Goal: Information Seeking & Learning: Learn about a topic

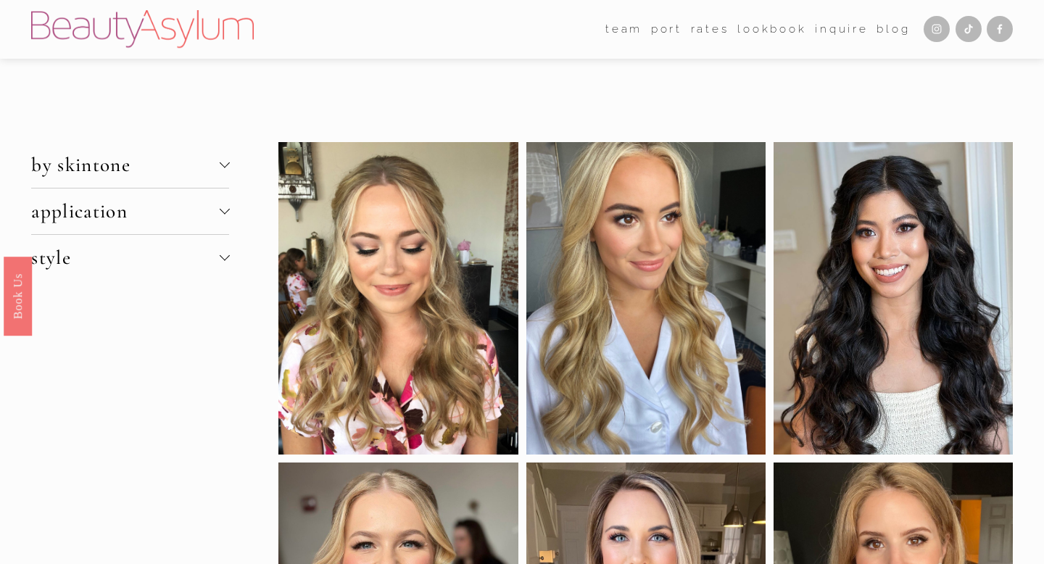
click at [194, 159] on span "by skintone" at bounding box center [125, 165] width 188 height 24
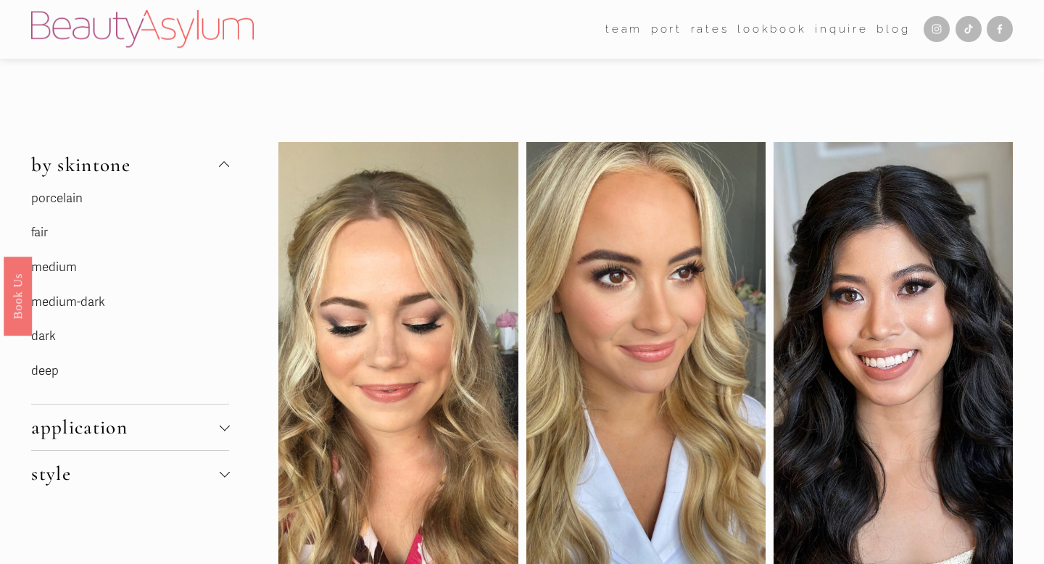
click at [71, 202] on link "porcelain" at bounding box center [56, 198] width 51 height 15
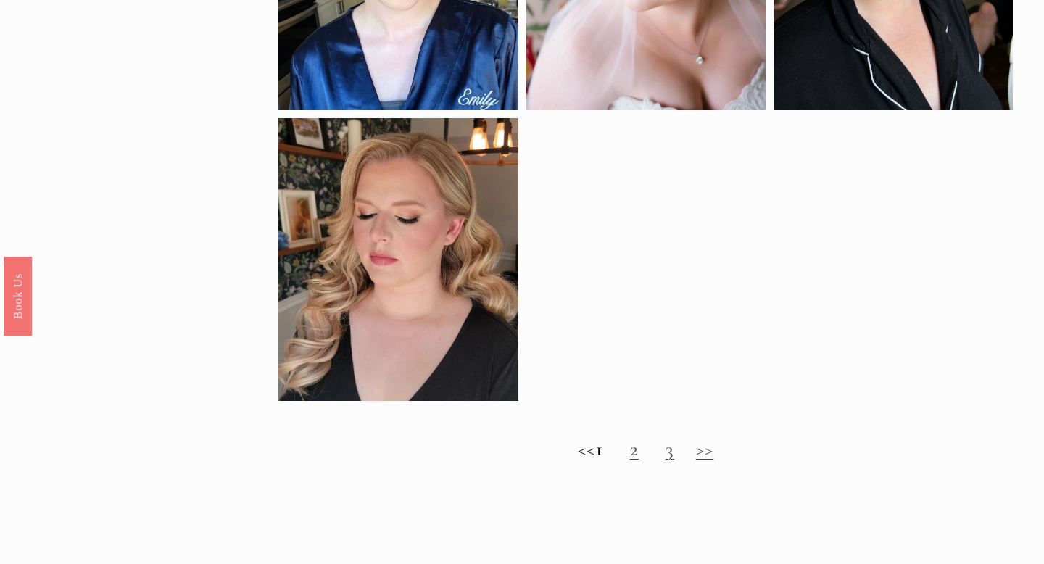
scroll to position [898, 0]
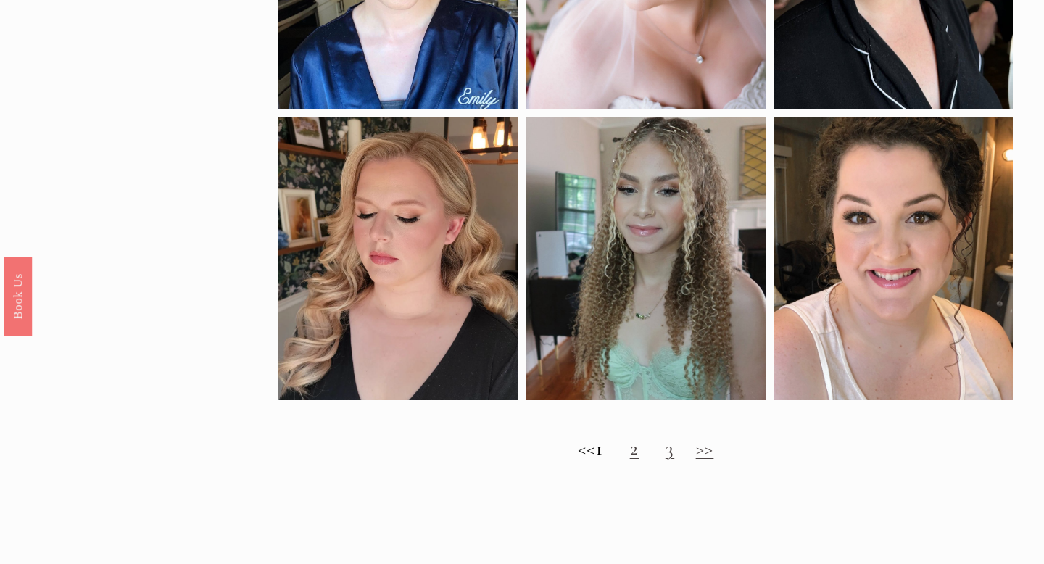
click at [639, 459] on link "2" at bounding box center [634, 449] width 9 height 24
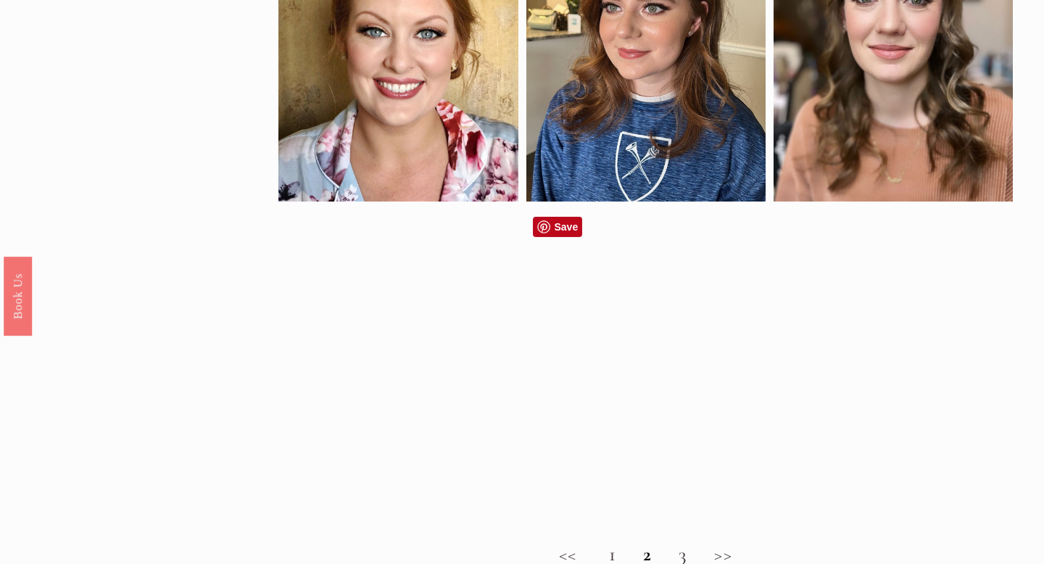
scroll to position [811, 0]
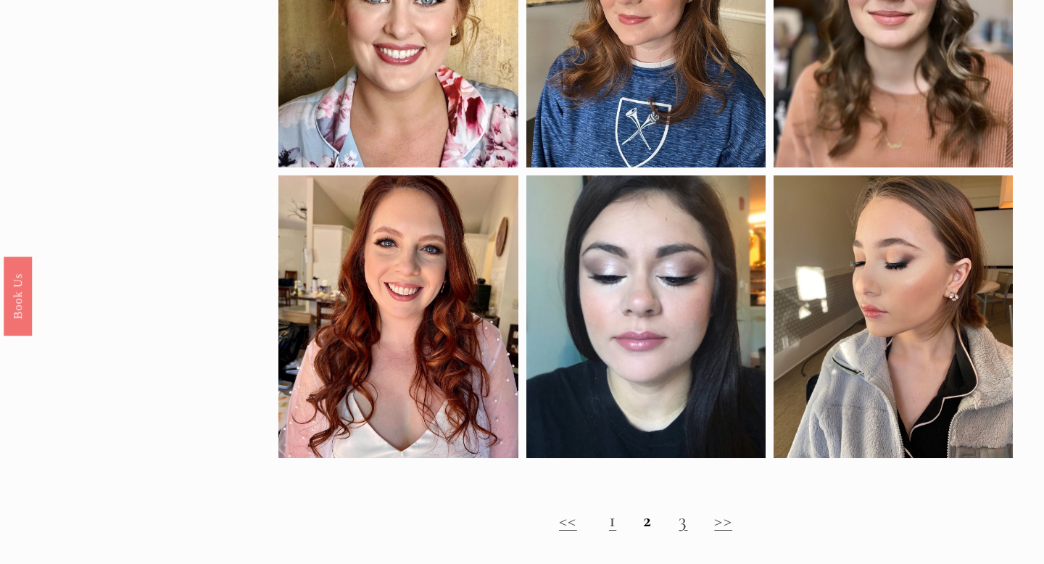
click at [682, 522] on link "3" at bounding box center [683, 520] width 9 height 24
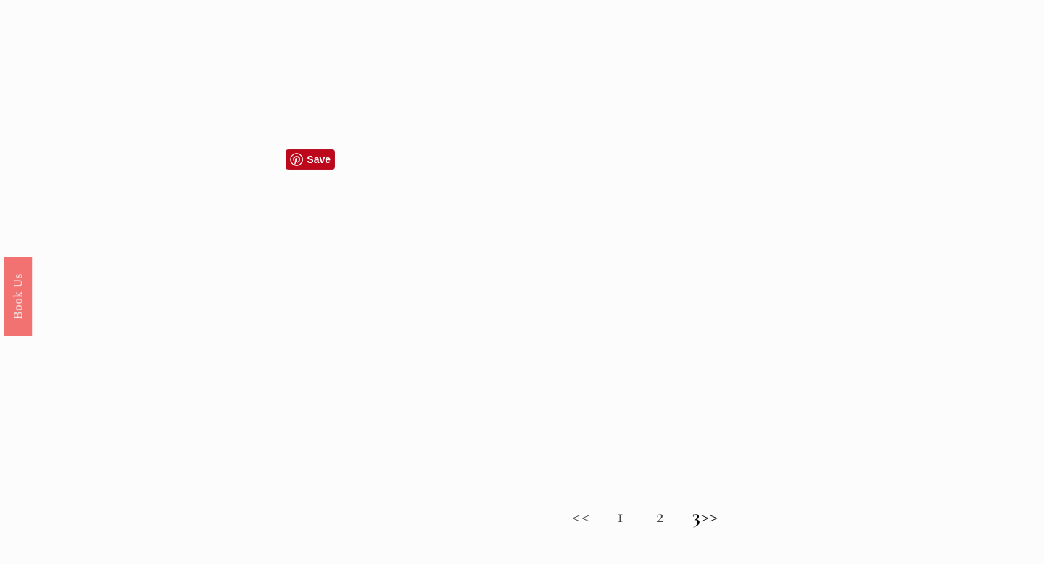
scroll to position [848, 0]
